Goal: Information Seeking & Learning: Learn about a topic

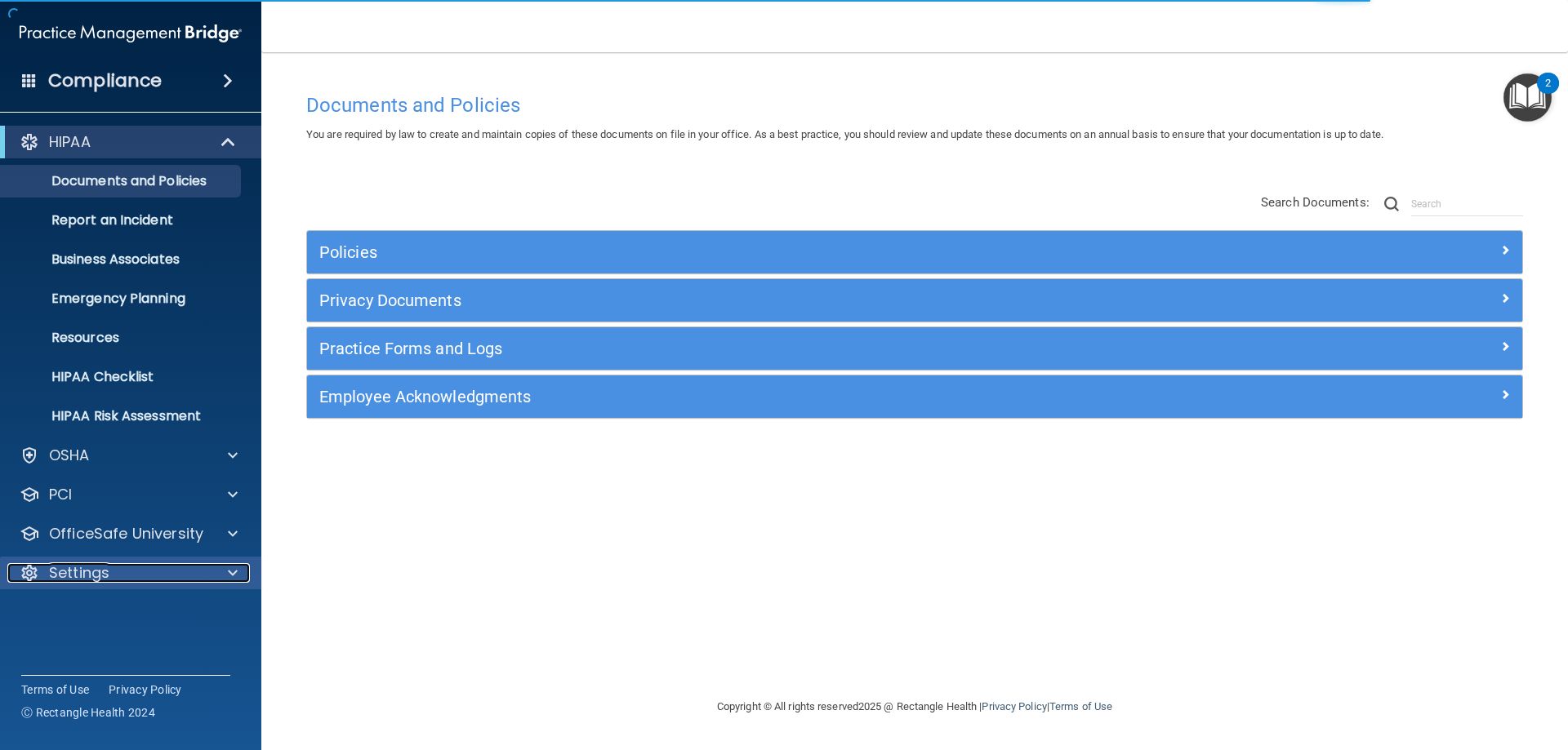
click at [235, 575] on span at bounding box center [232, 573] width 9 height 20
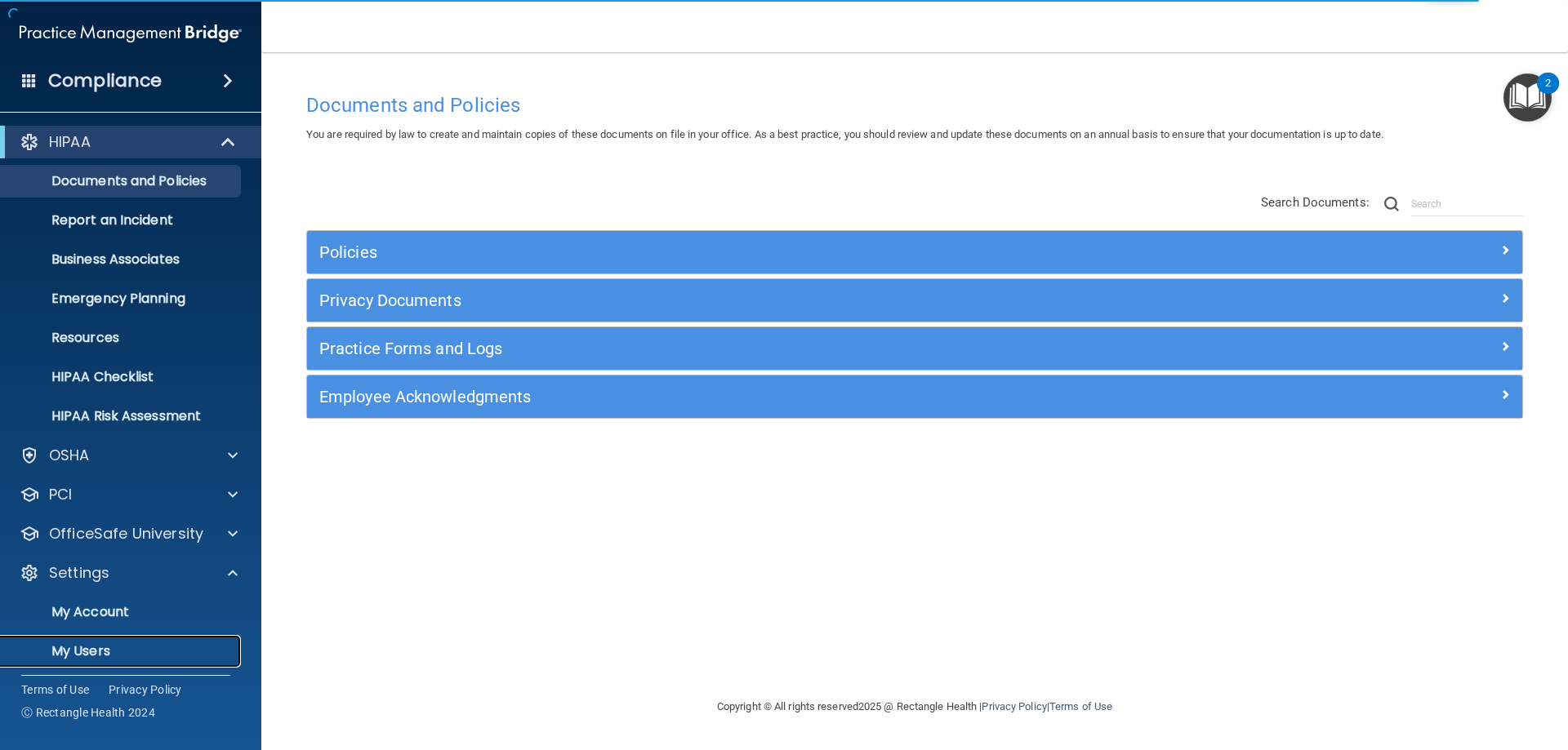
click at [132, 640] on link "My Users" at bounding box center [112, 652] width 257 height 32
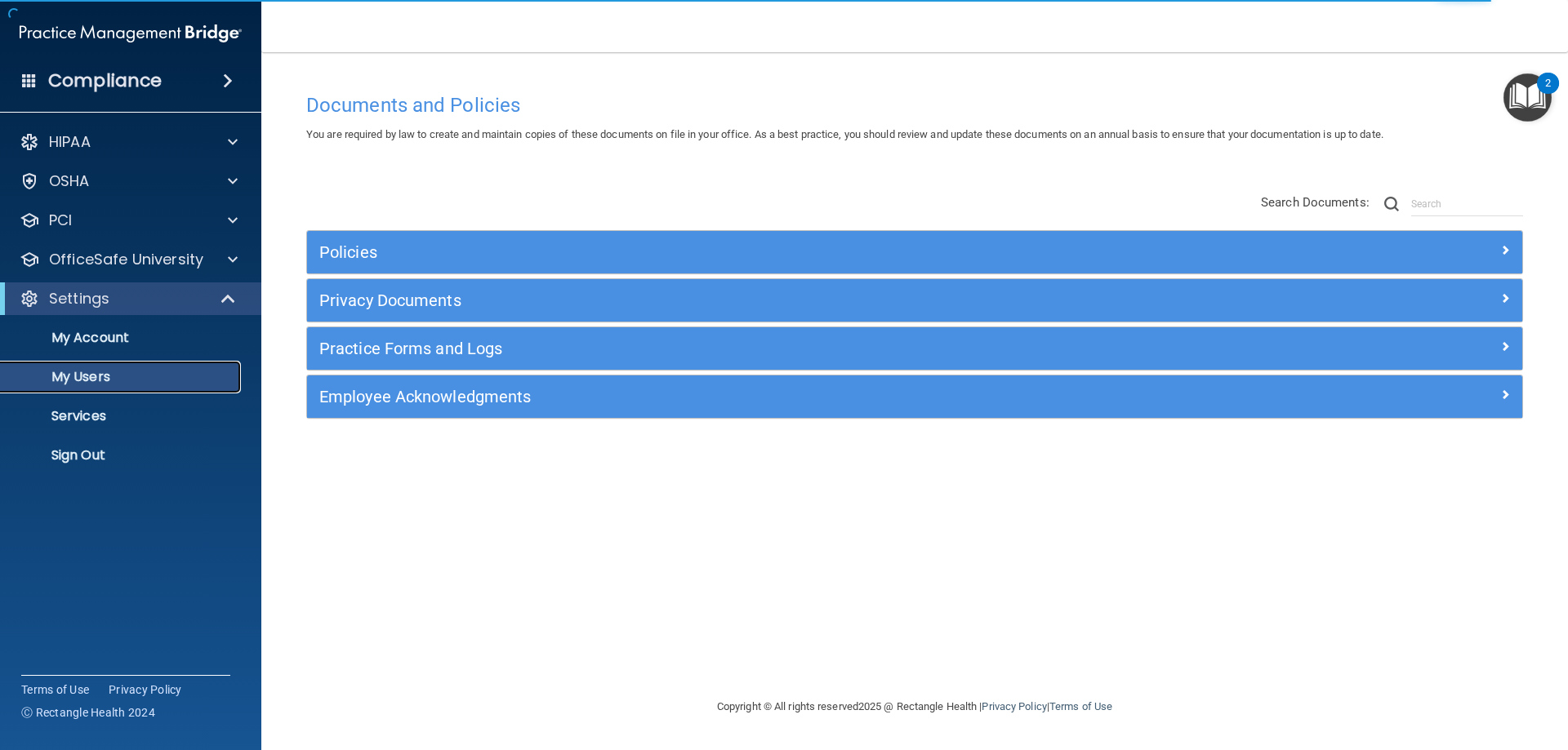
select select "20"
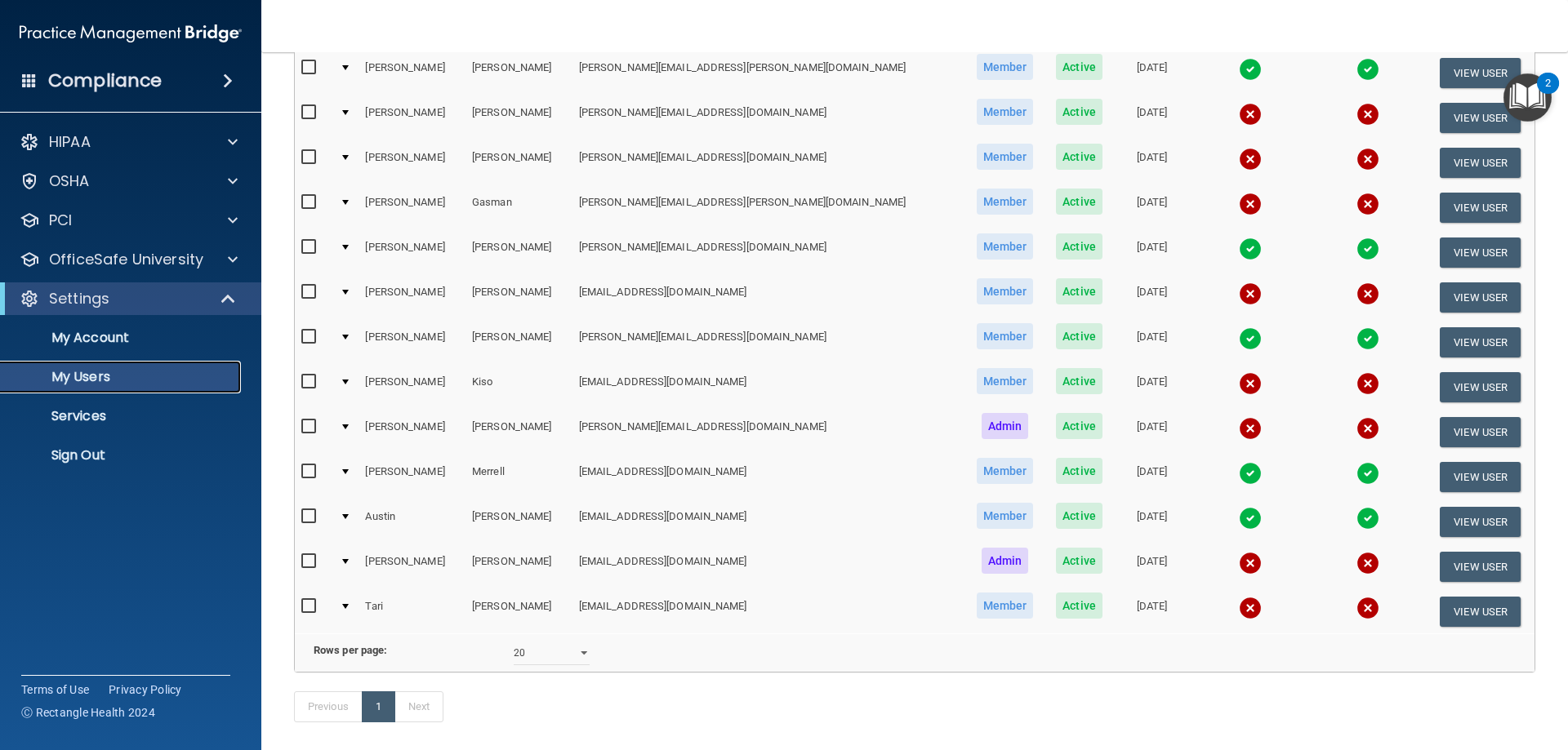
scroll to position [163, 0]
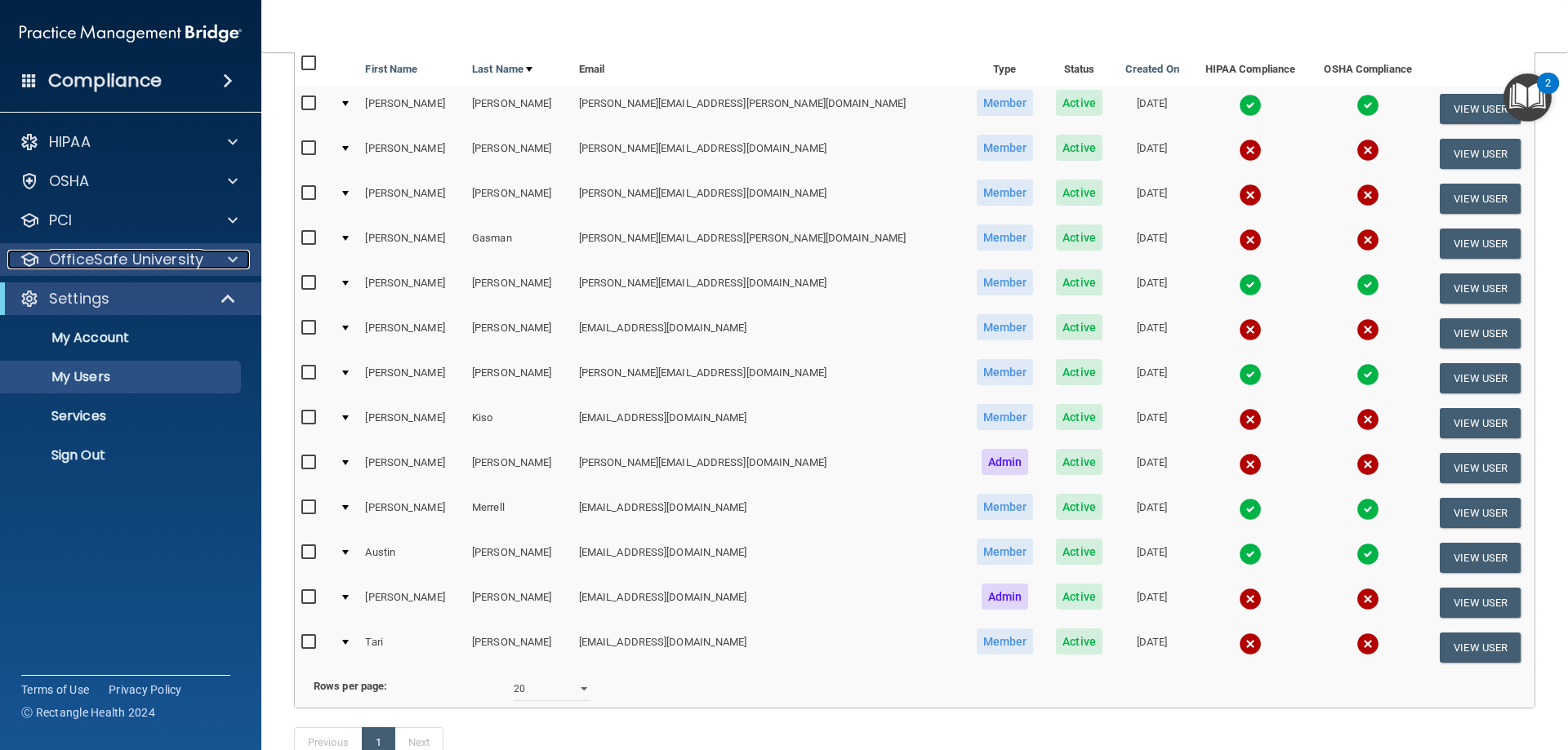
click at [229, 265] on span at bounding box center [232, 259] width 9 height 20
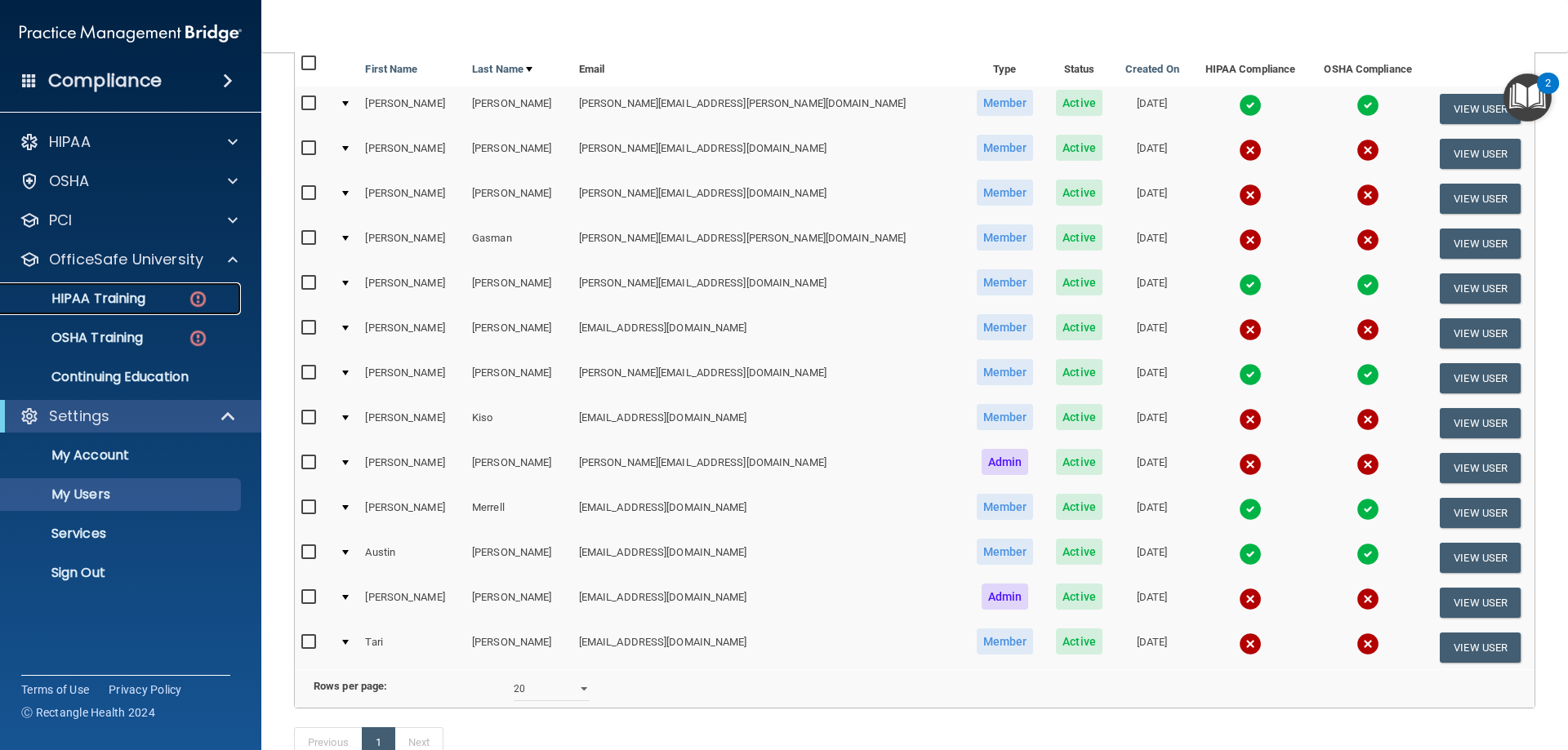
click at [113, 302] on p "HIPAA Training" at bounding box center [78, 298] width 135 height 16
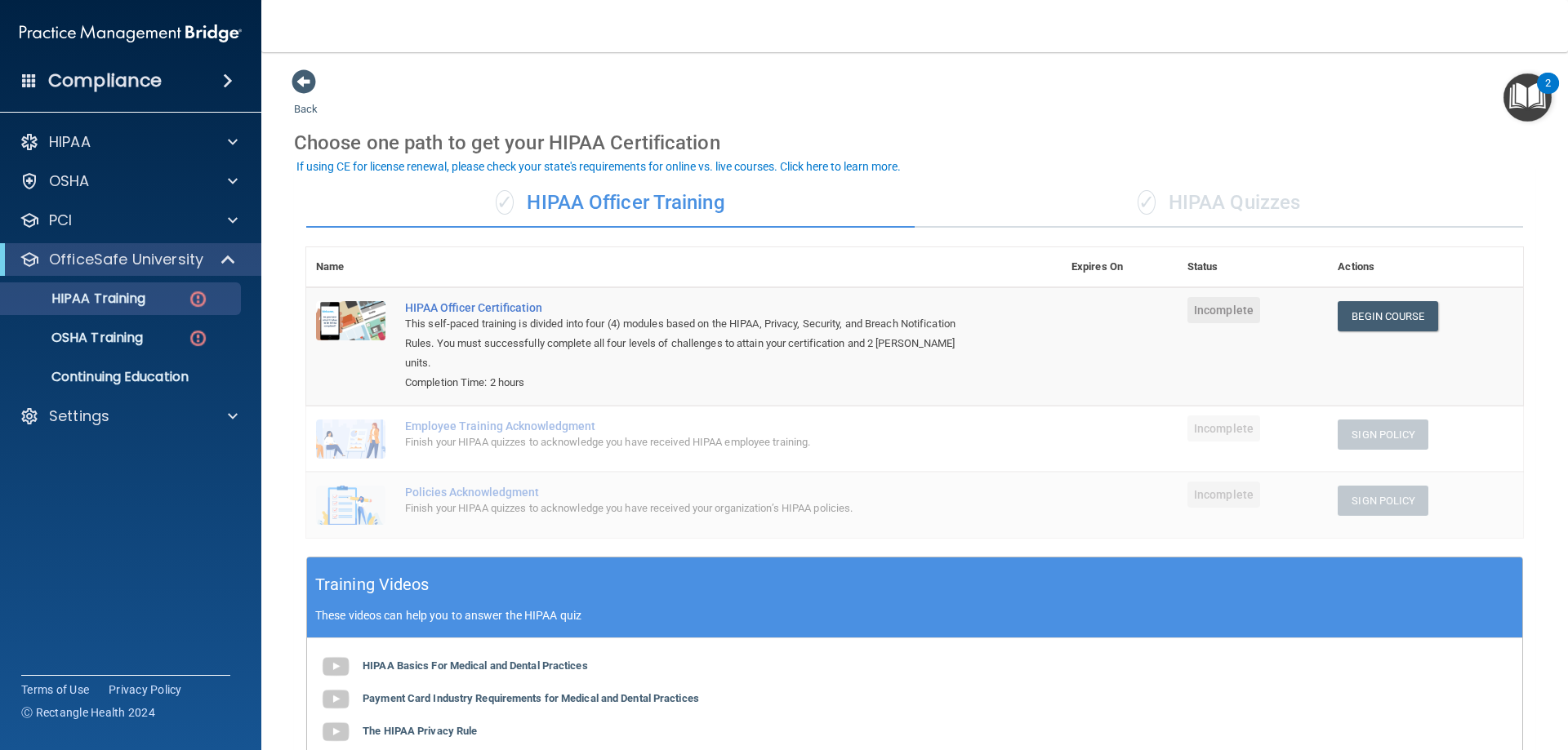
click at [1229, 197] on div "✓ HIPAA Quizzes" at bounding box center [1219, 202] width 608 height 49
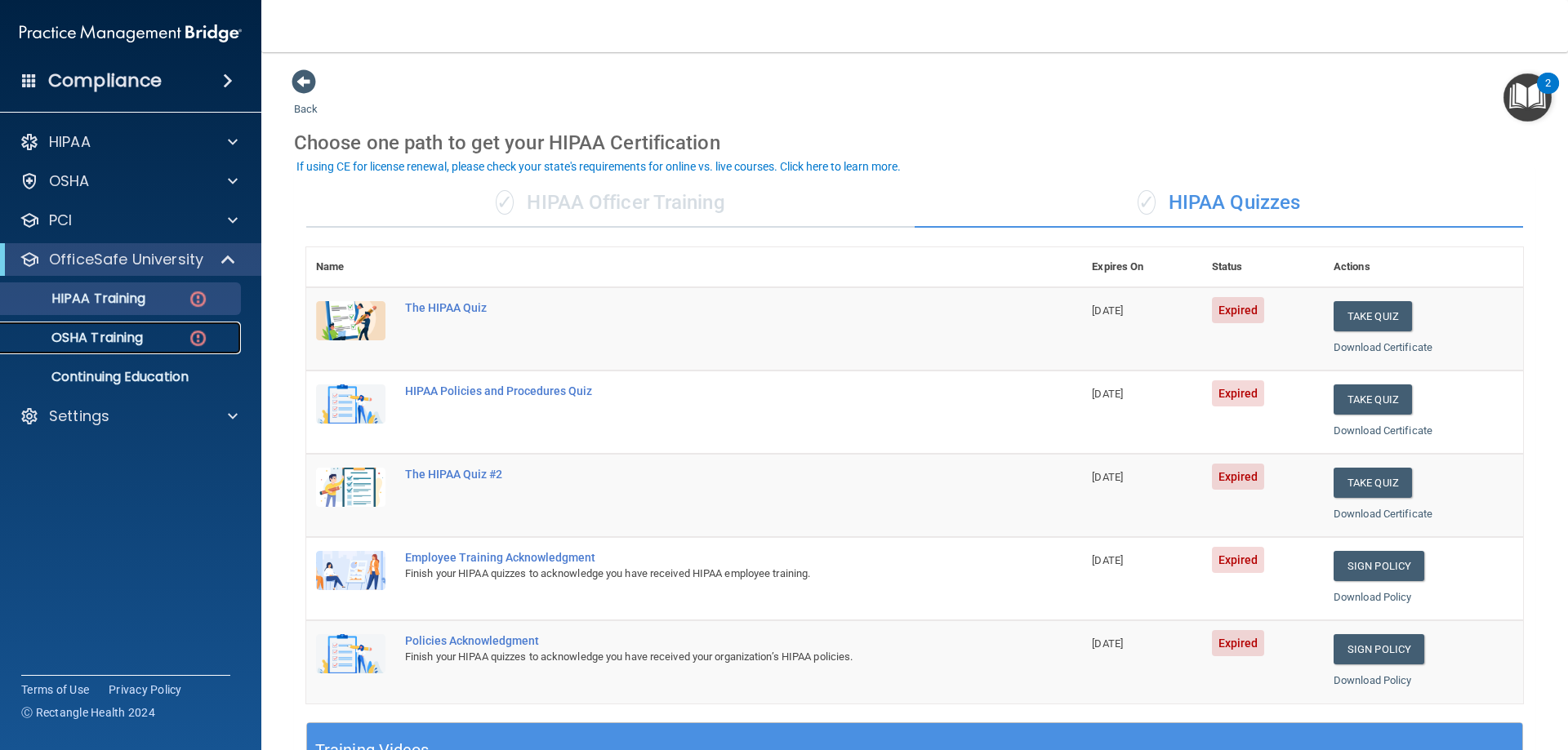
click at [131, 343] on p "OSHA Training" at bounding box center [76, 337] width 132 height 16
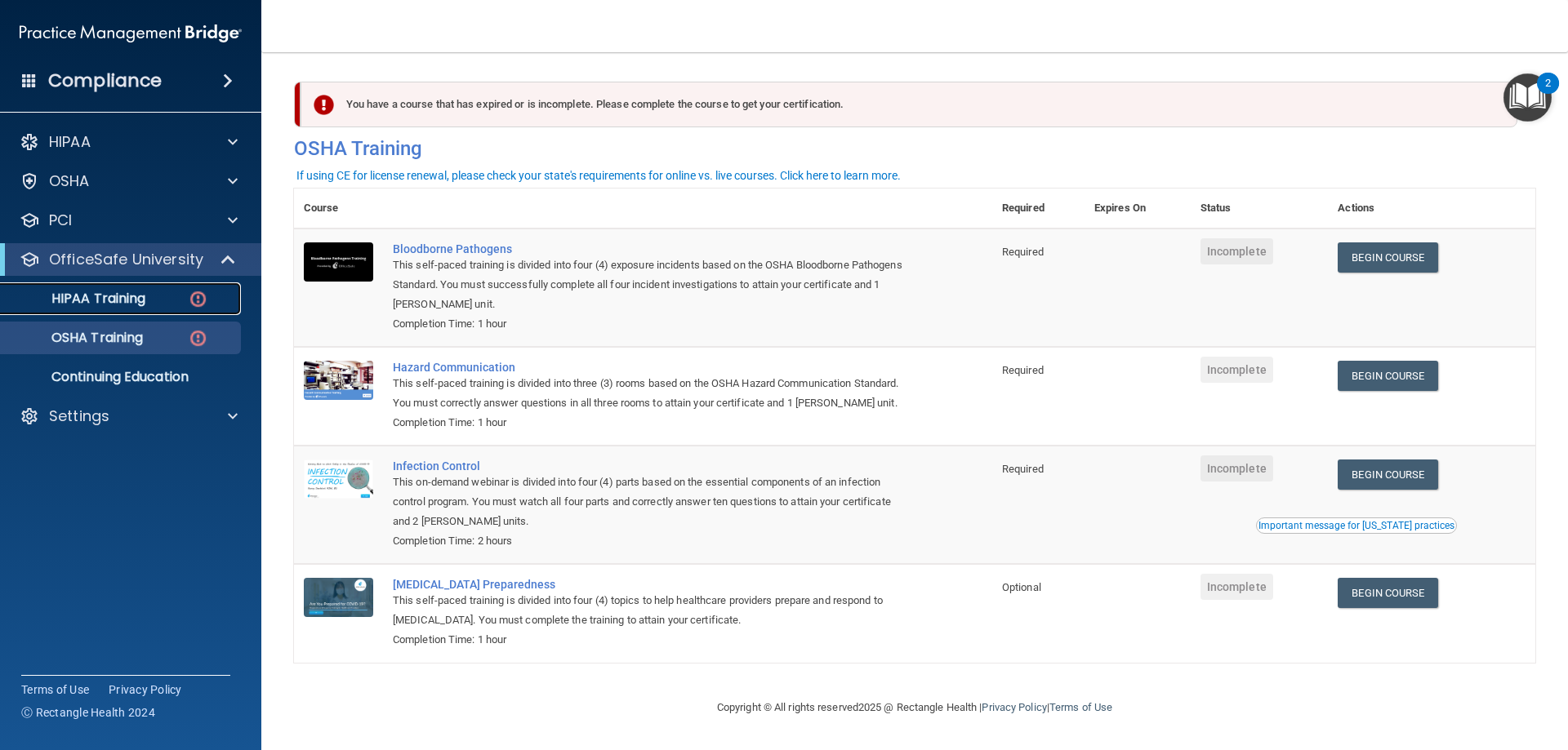
click at [190, 303] on img at bounding box center [198, 299] width 21 height 21
